Goal: Task Accomplishment & Management: Complete application form

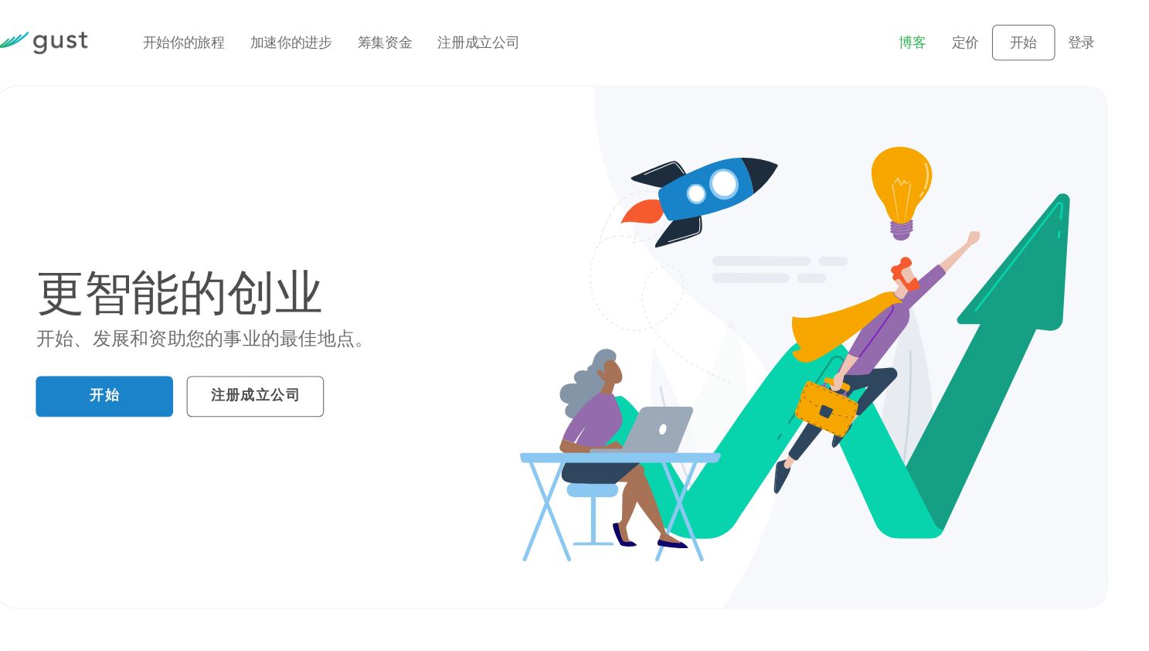
click at [891, 43] on font "博客" at bounding box center [903, 38] width 25 height 15
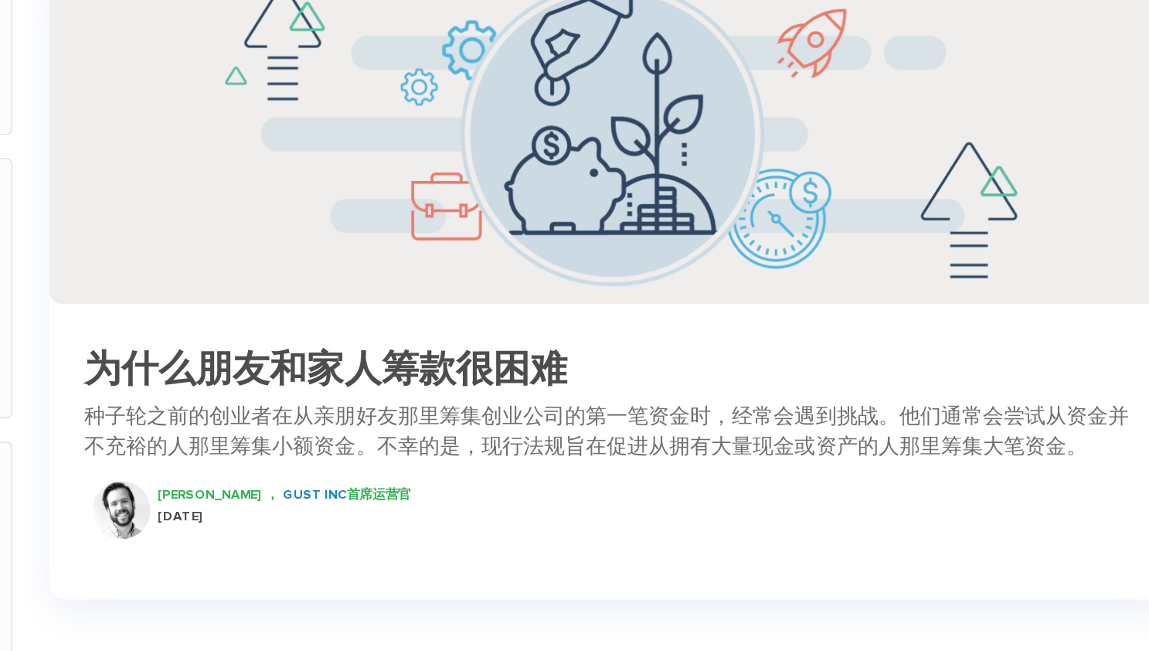
scroll to position [25, 0]
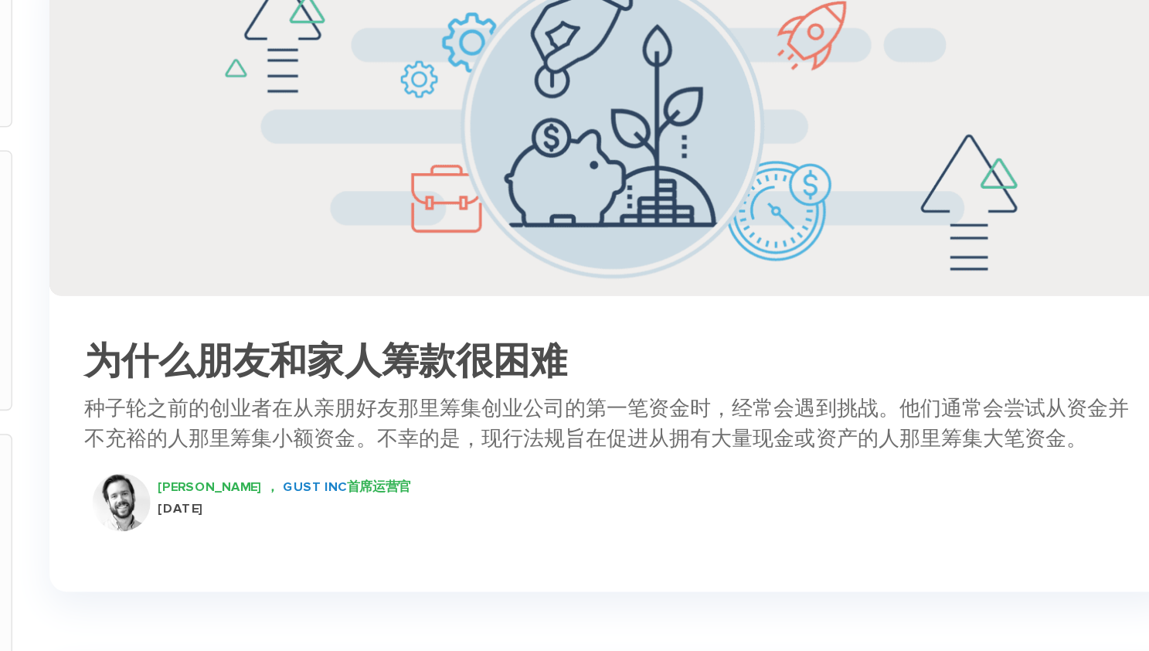
click at [961, 518] on font "种子轮之前的创业者在从亲朋好友那里筹集创业公司的第一笔资金时，经常会遇到挑战。他们通常会尝试从资金并不充裕的人那里筹集小额资金。不幸的是，现行法规旨在促进从拥…" at bounding box center [700, 500] width 696 height 36
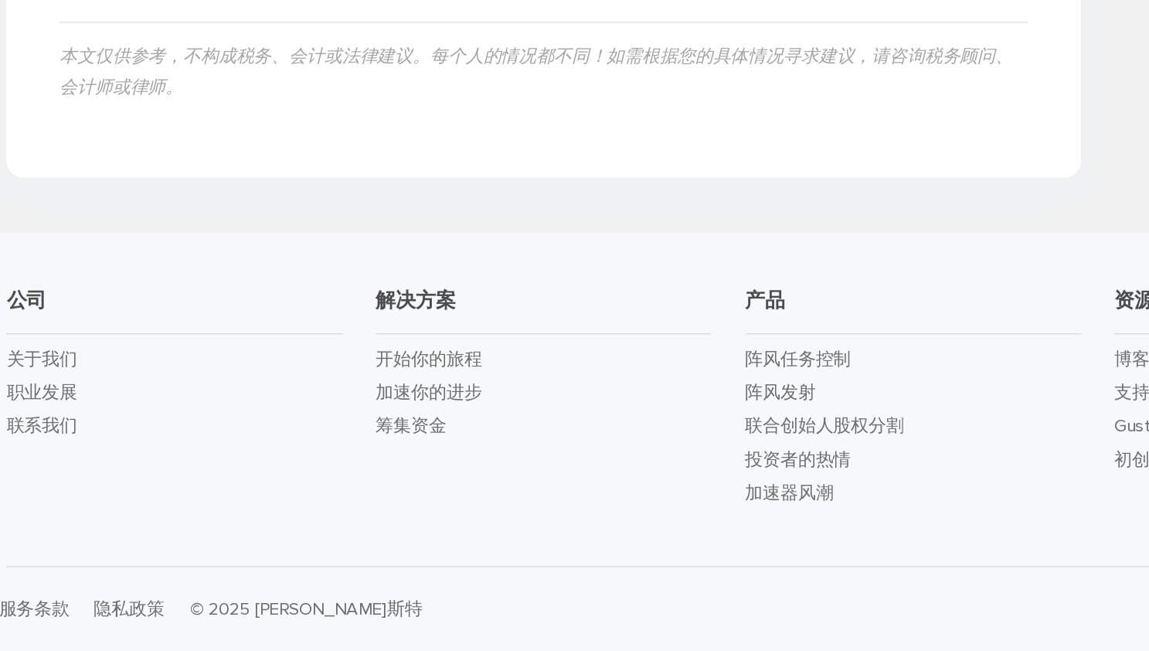
scroll to position [1949, 0]
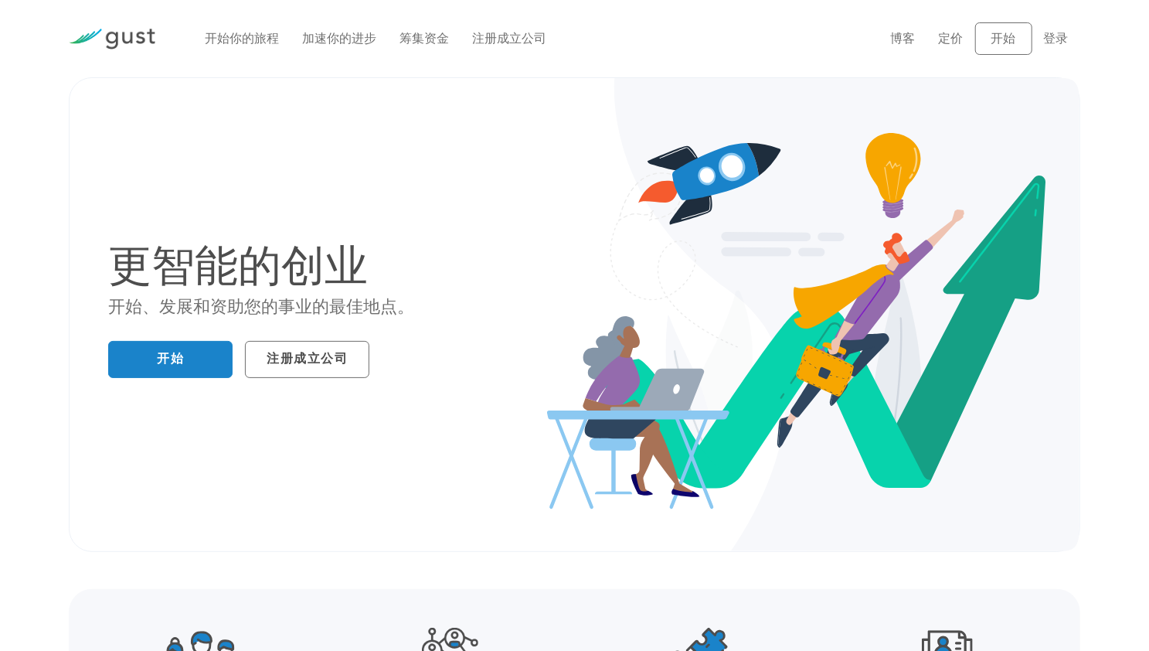
click at [249, 48] on li "开始你的旅程" at bounding box center [242, 38] width 74 height 19
click at [250, 46] on font "开始你的旅程" at bounding box center [242, 38] width 74 height 15
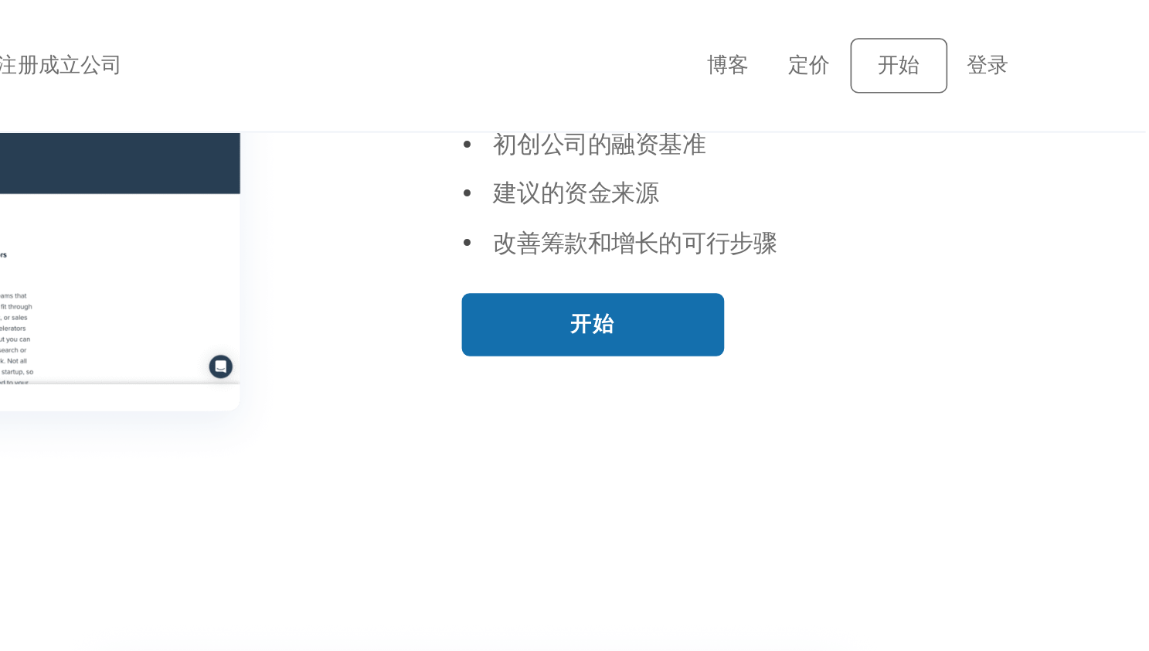
scroll to position [768, 0]
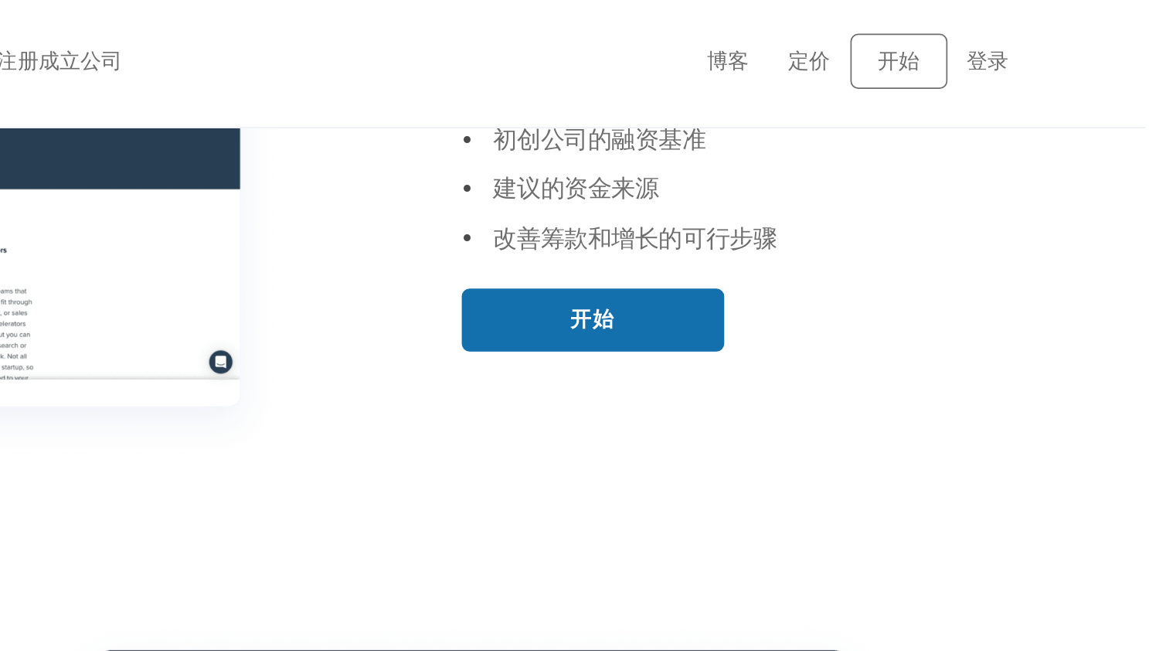
click at [826, 199] on font "开始" at bounding box center [823, 190] width 27 height 15
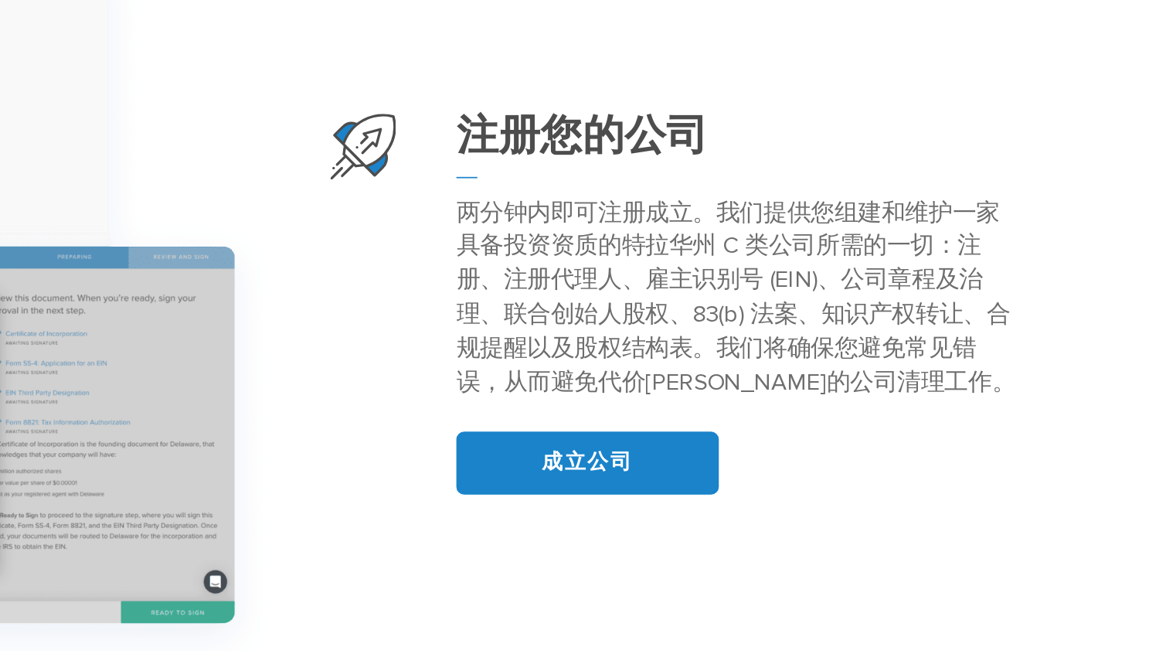
scroll to position [1446, 0]
click at [900, 425] on font "两分钟内即可注册成立。我们提供您组建和维护一家具备投资资质的特拉华州 C 类公司所需的一切：注册、注册代理人、雇主识别号 (EIN)、公司章程及治理、联合创始…" at bounding box center [911, 442] width 329 height 117
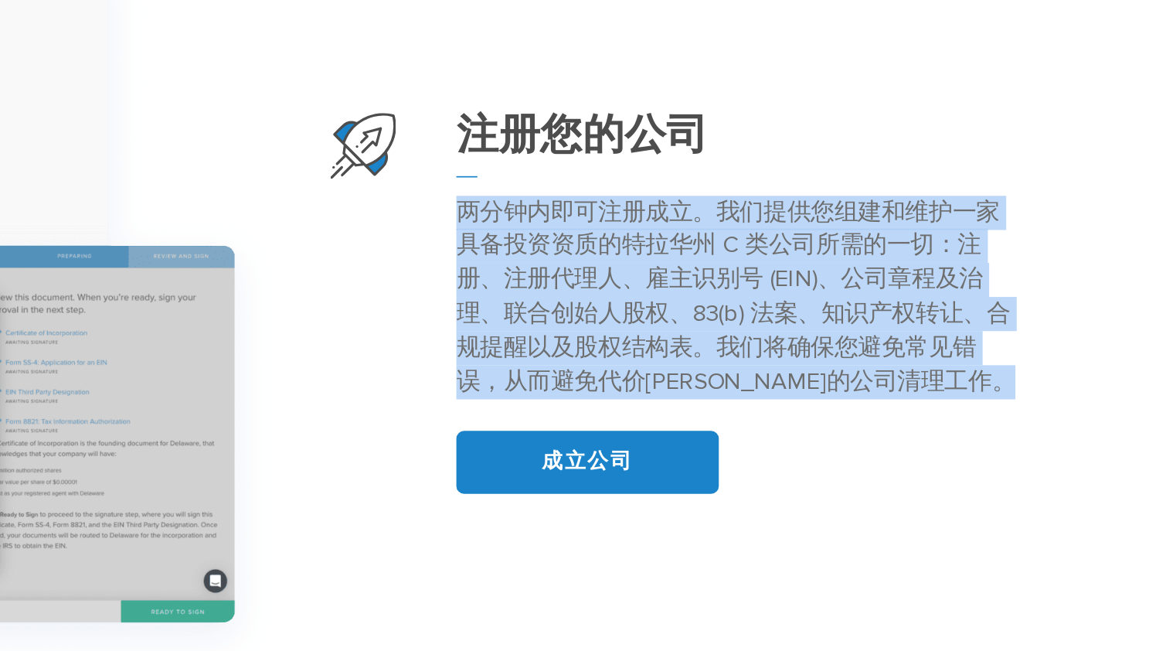
click at [900, 425] on font "两分钟内即可注册成立。我们提供您组建和维护一家具备投资资质的特拉华州 C 类公司所需的一切：注册、注册代理人、雇主识别号 (EIN)、公司章程及治理、联合创始…" at bounding box center [911, 442] width 329 height 117
click at [873, 383] on p "两分钟内即可注册成立。我们提供您组建和维护一家具备投资资质的特拉华州 C 类公司所需的一切：注册、注册代理人、雇主识别号 (EIN)、公司章程及治理、联合创始…" at bounding box center [914, 443] width 334 height 120
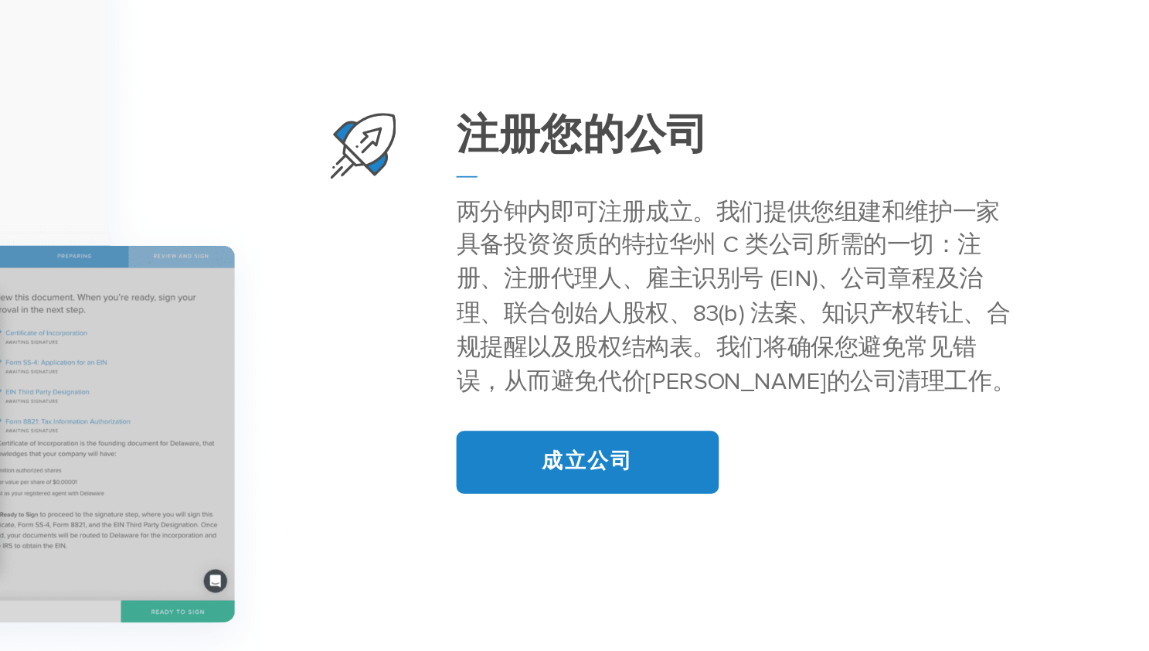
click at [873, 383] on p "两分钟内即可注册成立。我们提供您组建和维护一家具备投资资质的特拉华州 C 类公司所需的一切：注册、注册代理人、雇主识别号 (EIN)、公司章程及治理、联合创始…" at bounding box center [914, 443] width 334 height 120
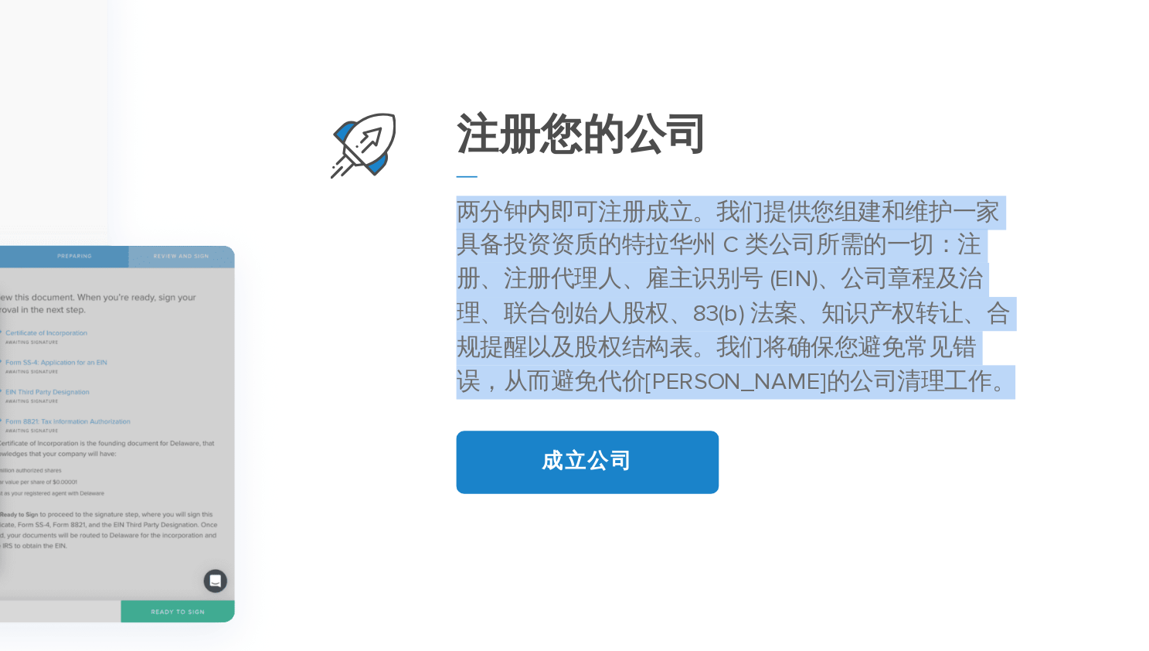
click at [873, 383] on p "两分钟内即可注册成立。我们提供您组建和维护一家具备投资资质的特拉华州 C 类公司所需的一切：注册、注册代理人、雇主识别号 (EIN)、公司章程及治理、联合创始…" at bounding box center [914, 443] width 334 height 120
click at [868, 383] on p "两分钟内即可注册成立。我们提供您组建和维护一家具备投资资质的特拉华州 C 类公司所需的一切：注册、注册代理人、雇主识别号 (EIN)、公司章程及治理、联合创始…" at bounding box center [914, 443] width 334 height 120
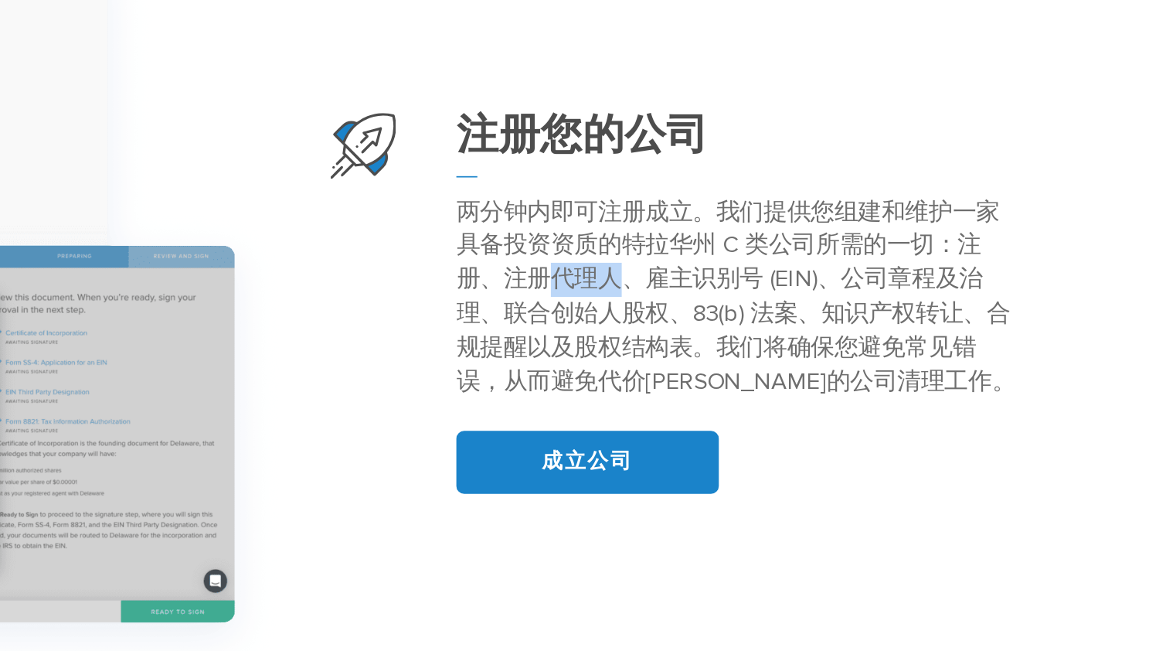
click at [868, 383] on p "两分钟内即可注册成立。我们提供您组建和维护一家具备投资资质的特拉华州 C 类公司所需的一切：注册、注册代理人、雇主识别号 (EIN)、公司章程及治理、联合创始…" at bounding box center [914, 443] width 334 height 120
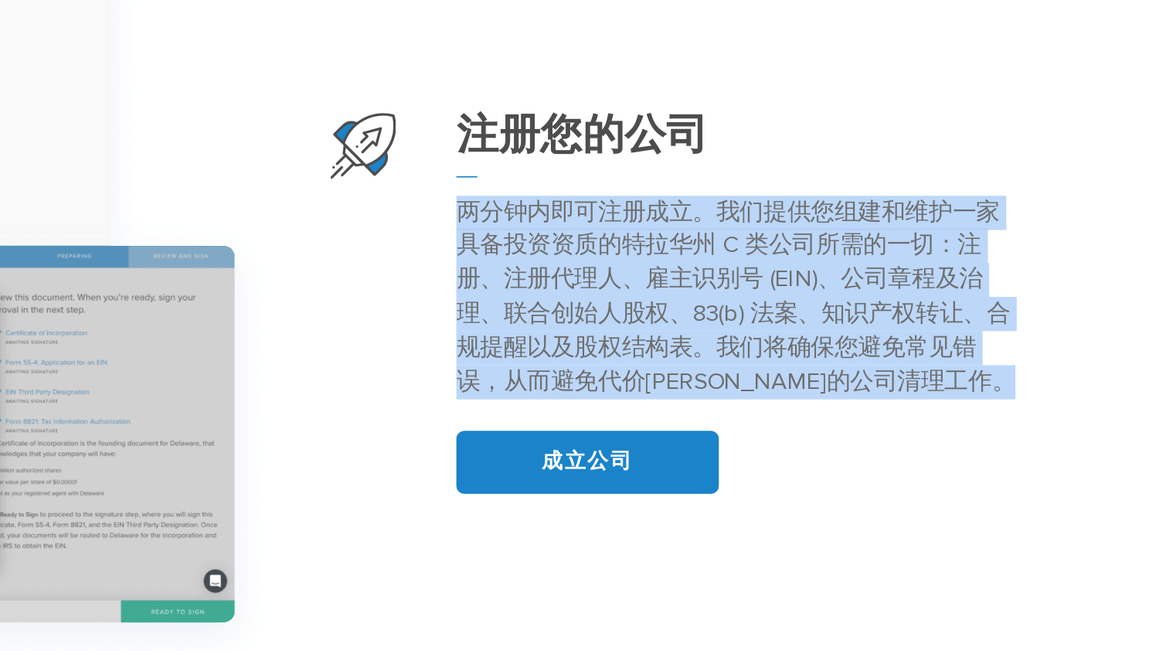
click at [868, 383] on p "两分钟内即可注册成立。我们提供您组建和维护一家具备投资资质的特拉华州 C 类公司所需的一切：注册、注册代理人、雇主识别号 (EIN)、公司章程及治理、联合创始…" at bounding box center [914, 443] width 334 height 120
click at [870, 384] on font "两分钟内即可注册成立。我们提供您组建和维护一家具备投资资质的特拉华州 C 类公司所需的一切：注册、注册代理人、雇主识别号 (EIN)、公司章程及治理、联合创始…" at bounding box center [911, 442] width 329 height 117
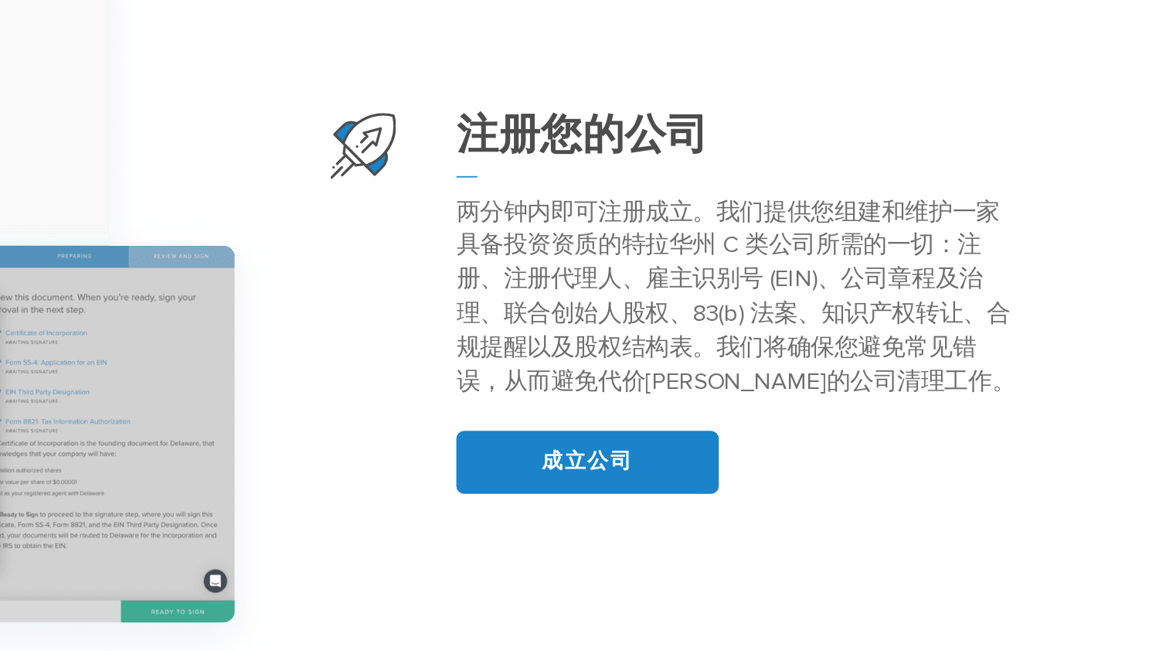
click at [874, 400] on font "两分钟内即可注册成立。我们提供您组建和维护一家具备投资资质的特拉华州 C 类公司所需的一切：注册、注册代理人、雇主识别号 (EIN)、公司章程及治理、联合创始…" at bounding box center [911, 442] width 329 height 117
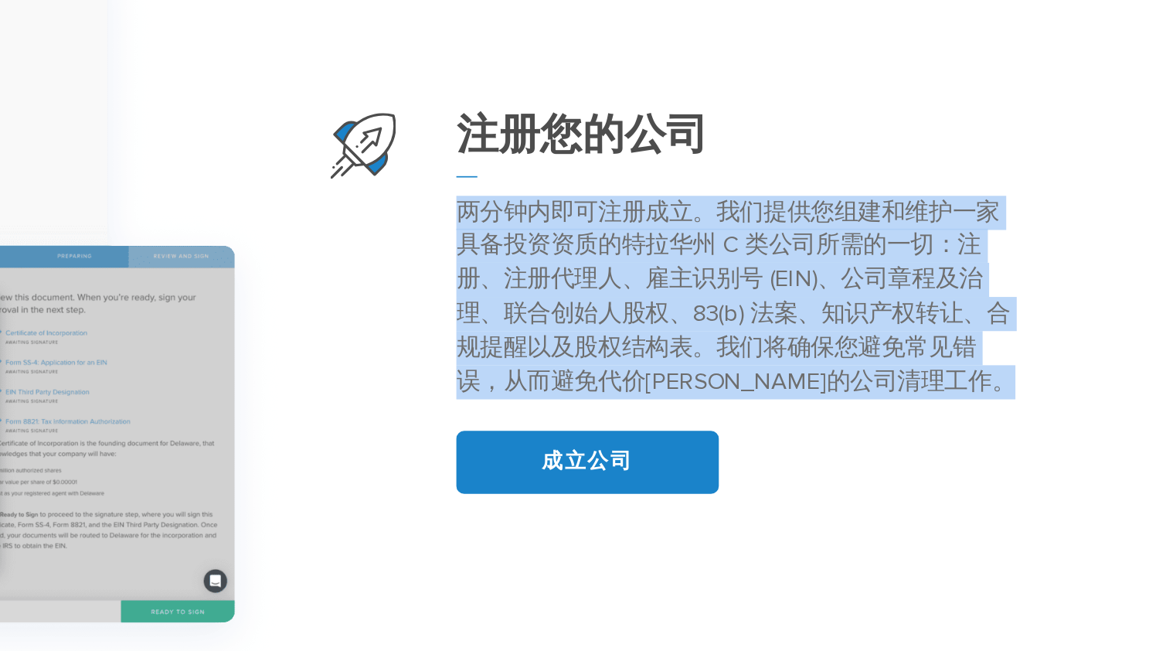
click at [874, 400] on font "两分钟内即可注册成立。我们提供您组建和维护一家具备投资资质的特拉华州 C 类公司所需的一切：注册、注册代理人、雇主识别号 (EIN)、公司章程及治理、联合创始…" at bounding box center [911, 442] width 329 height 117
click at [870, 383] on p "两分钟内即可注册成立。我们提供您组建和维护一家具备投资资质的特拉华州 C 类公司所需的一切：注册、注册代理人、雇主识别号 (EIN)、公司章程及治理、联合创始…" at bounding box center [914, 443] width 334 height 120
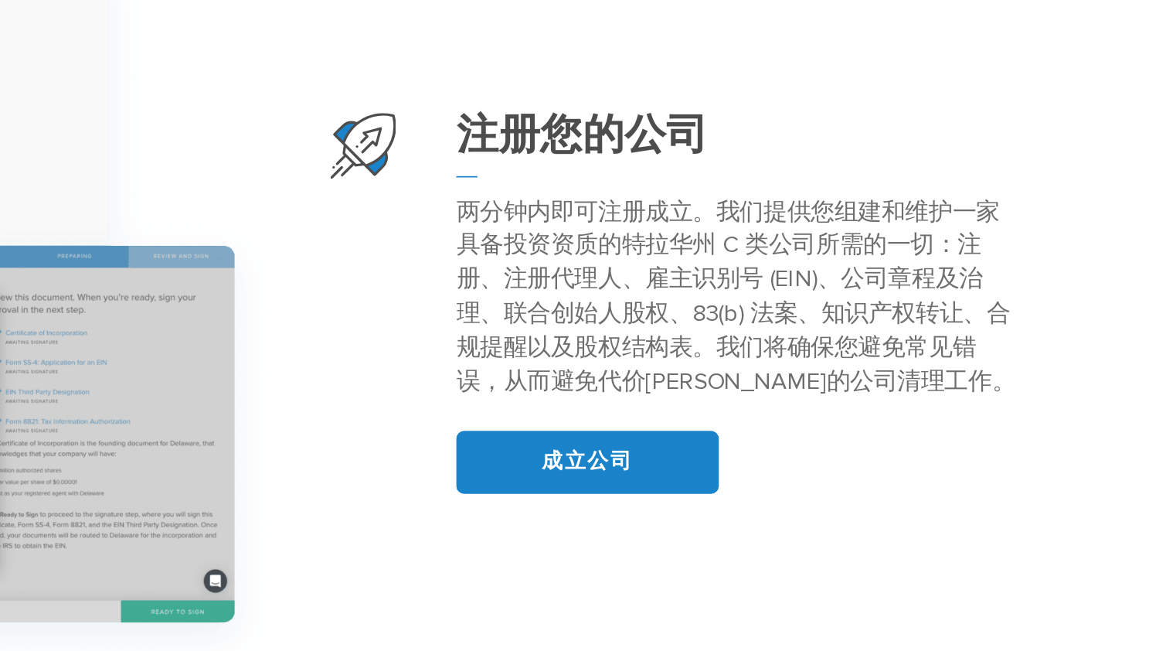
click at [866, 384] on font "两分钟内即可注册成立。我们提供您组建和维护一家具备投资资质的特拉华州 C 类公司所需的一切：注册、注册代理人、雇主识别号 (EIN)、公司章程及治理、联合创始…" at bounding box center [911, 442] width 329 height 117
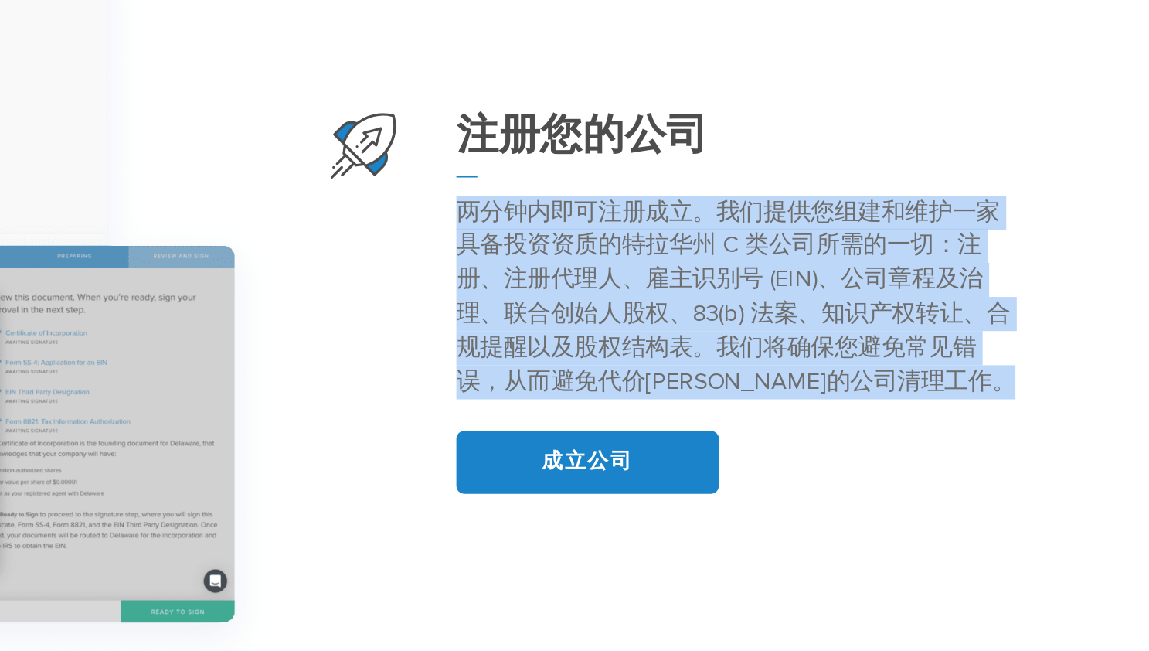
click at [866, 384] on font "两分钟内即可注册成立。我们提供您组建和维护一家具备投资资质的特拉华州 C 类公司所需的一切：注册、注册代理人、雇主识别号 (EIN)、公司章程及治理、联合创始…" at bounding box center [911, 442] width 329 height 117
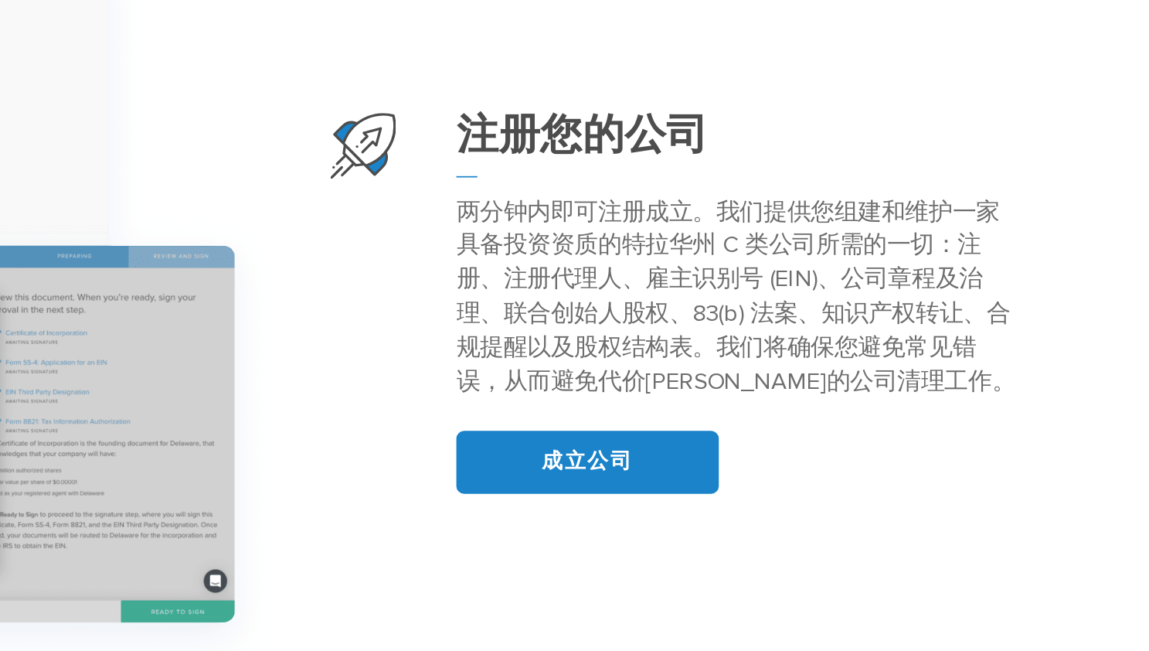
click at [866, 384] on font "两分钟内即可注册成立。我们提供您组建和维护一家具备投资资质的特拉华州 C 类公司所需的一切：注册、注册代理人、雇主识别号 (EIN)、公司章程及治理、联合创始…" at bounding box center [911, 442] width 329 height 117
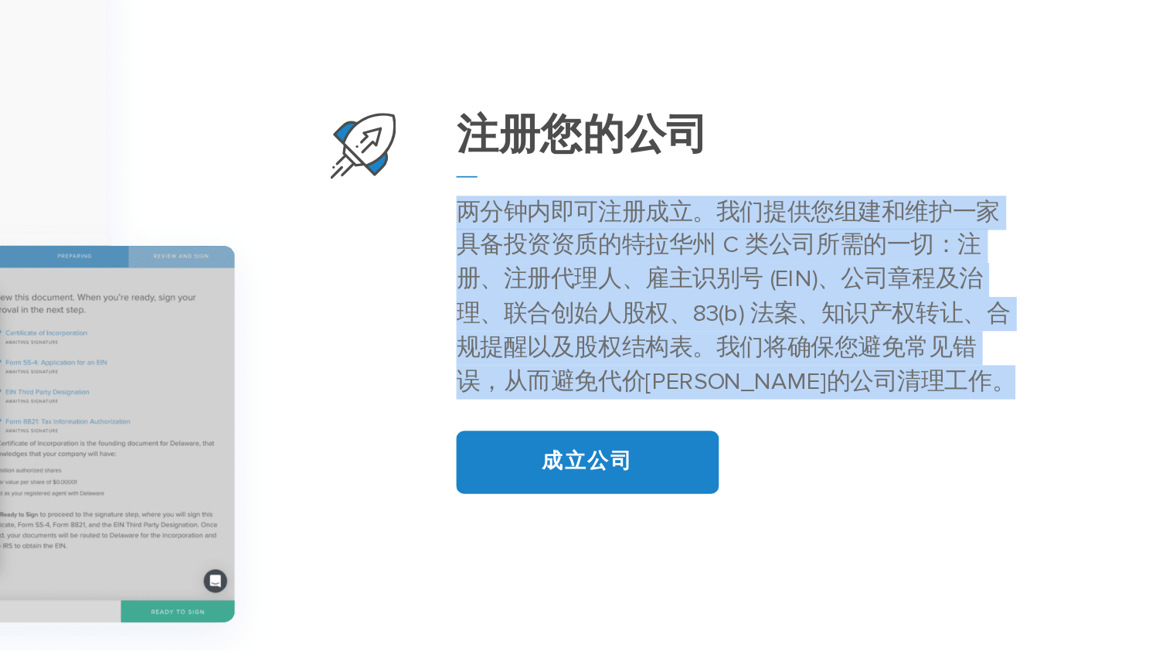
click at [866, 384] on font "两分钟内即可注册成立。我们提供您组建和维护一家具备投资资质的特拉华州 C 类公司所需的一切：注册、注册代理人、雇主识别号 (EIN)、公司章程及治理、联合创始…" at bounding box center [911, 442] width 329 height 117
click at [869, 384] on font "两分钟内即可注册成立。我们提供您组建和维护一家具备投资资质的特拉华州 C 类公司所需的一切：注册、注册代理人、雇主识别号 (EIN)、公司章程及治理、联合创始…" at bounding box center [911, 442] width 329 height 117
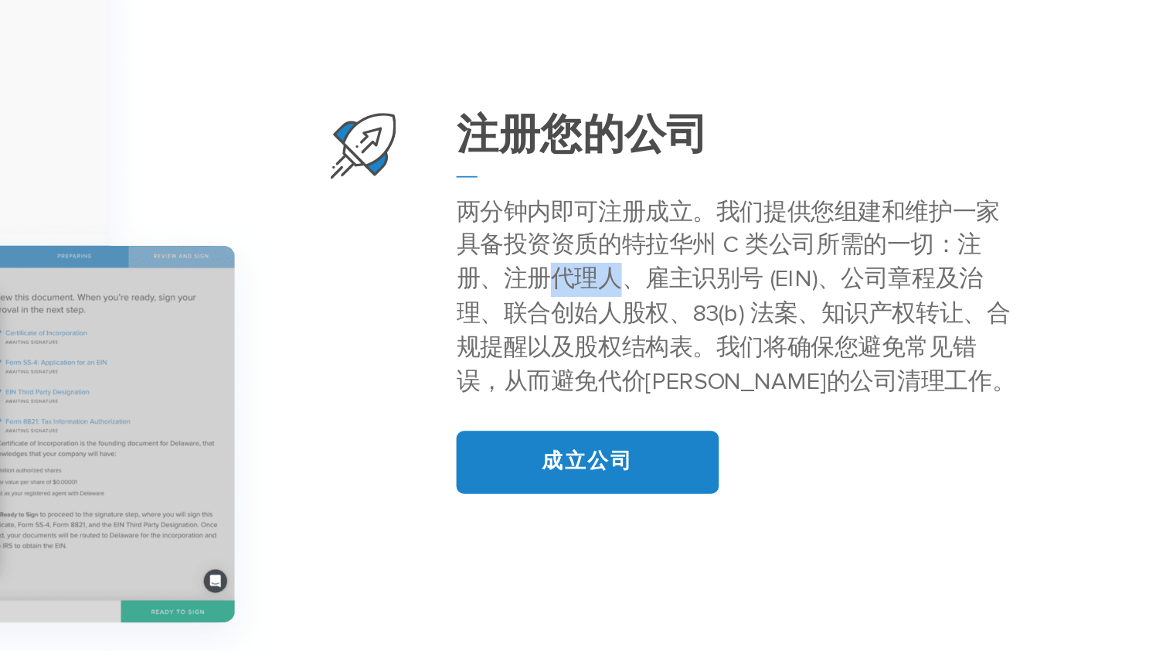
click at [869, 384] on font "两分钟内即可注册成立。我们提供您组建和维护一家具备投资资质的特拉华州 C 类公司所需的一切：注册、注册代理人、雇主识别号 (EIN)、公司章程及治理、联合创始…" at bounding box center [911, 442] width 329 height 117
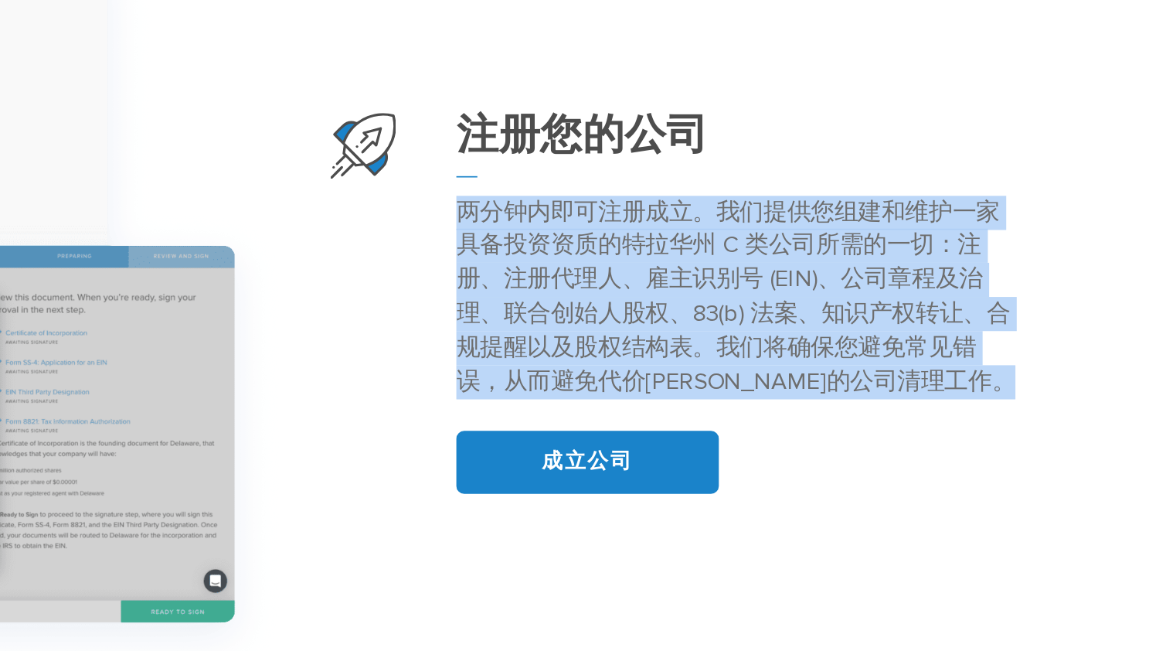
click at [869, 384] on font "两分钟内即可注册成立。我们提供您组建和维护一家具备投资资质的特拉华州 C 类公司所需的一切：注册、注册代理人、雇主识别号 (EIN)、公司章程及治理、联合创始…" at bounding box center [911, 442] width 329 height 117
click at [872, 384] on font "两分钟内即可注册成立。我们提供您组建和维护一家具备投资资质的特拉华州 C 类公司所需的一切：注册、注册代理人、雇主识别号 (EIN)、公司章程及治理、联合创始…" at bounding box center [911, 442] width 329 height 117
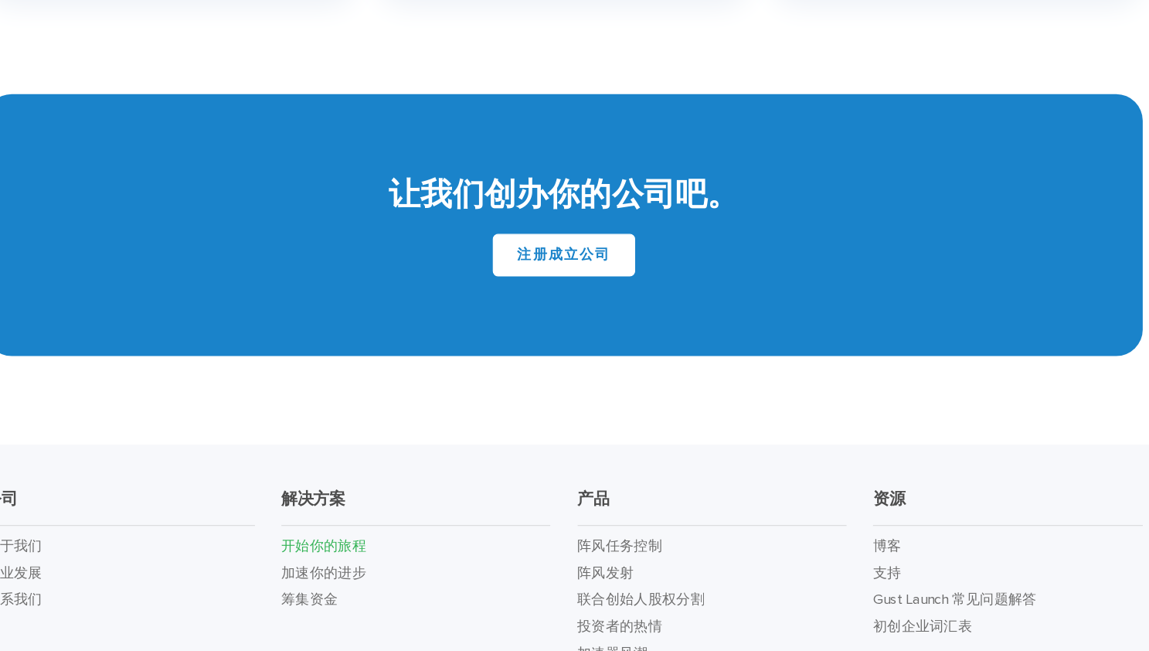
scroll to position [2758, 0]
